Goal: Check status: Check status

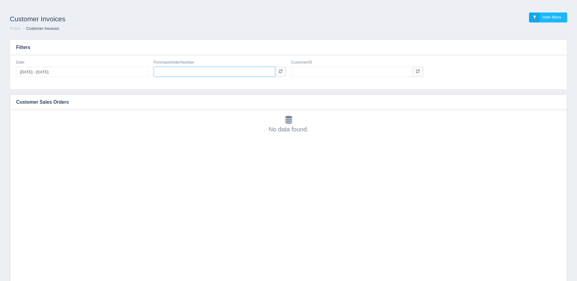
drag, startPoint x: 0, startPoint y: 0, endPoint x: 201, endPoint y: 75, distance: 215.0
click at [201, 75] on input "PurchaseOrderNumber" at bounding box center [215, 72] width 122 height 10
paste input "005167412"
type input "005167412"
click at [323, 71] on input "CustomerID" at bounding box center [352, 72] width 122 height 10
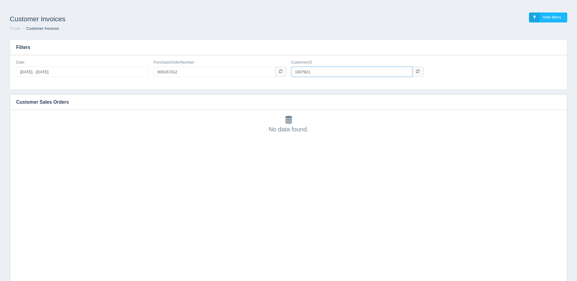
type input "1007921"
click at [194, 73] on input "005167412" at bounding box center [215, 72] width 122 height 10
click at [331, 72] on input "1007921" at bounding box center [352, 72] width 122 height 10
drag, startPoint x: 188, startPoint y: 74, endPoint x: 145, endPoint y: 75, distance: 42.6
click at [145, 75] on div "Date [DATE] - [DATE] PurchaseOrderNumber 005167412 CustomerID 1007921" at bounding box center [289, 71] width 550 height 22
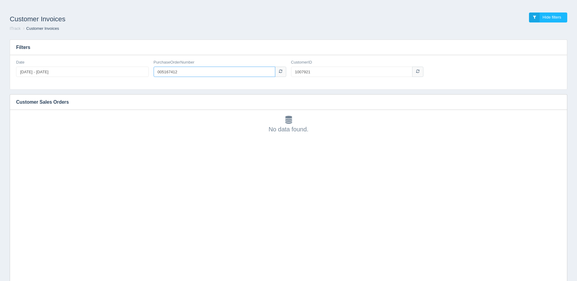
paste input "8047"
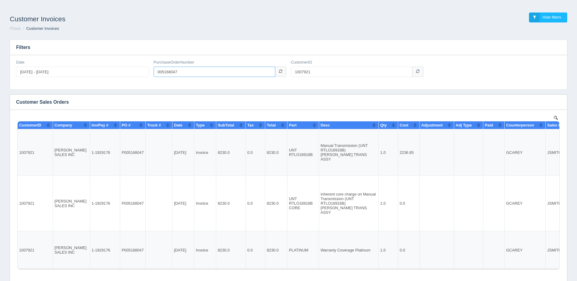
drag, startPoint x: 194, startPoint y: 71, endPoint x: 129, endPoint y: 71, distance: 65.4
click at [133, 71] on div "Date [DATE] - [DATE] PurchaseOrderNumber 005168047 CustomerID 1007921" at bounding box center [289, 71] width 550 height 22
paste input "501020782"
type input "501020782"
